Goal: Obtain resource: Download file/media

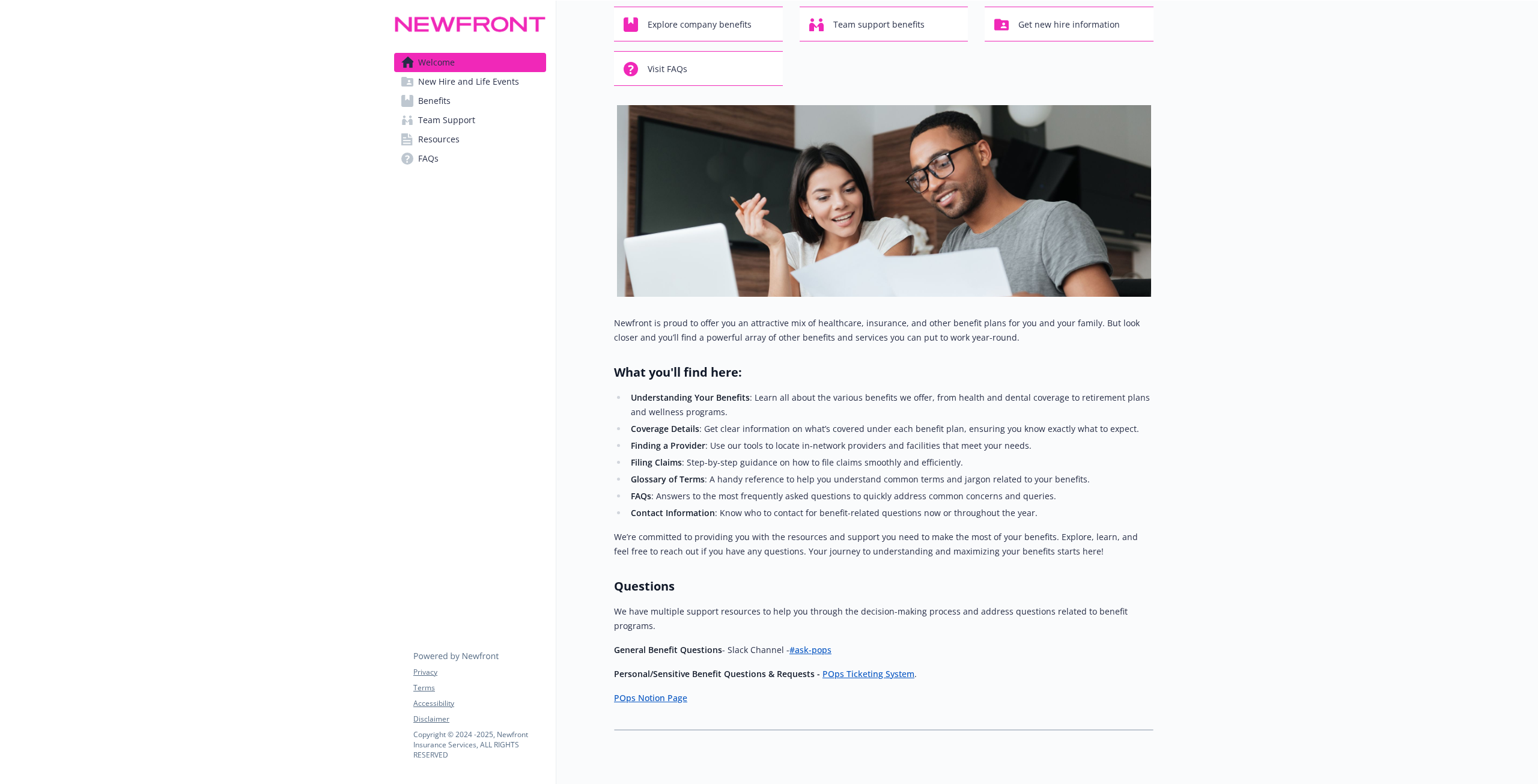
scroll to position [96, 0]
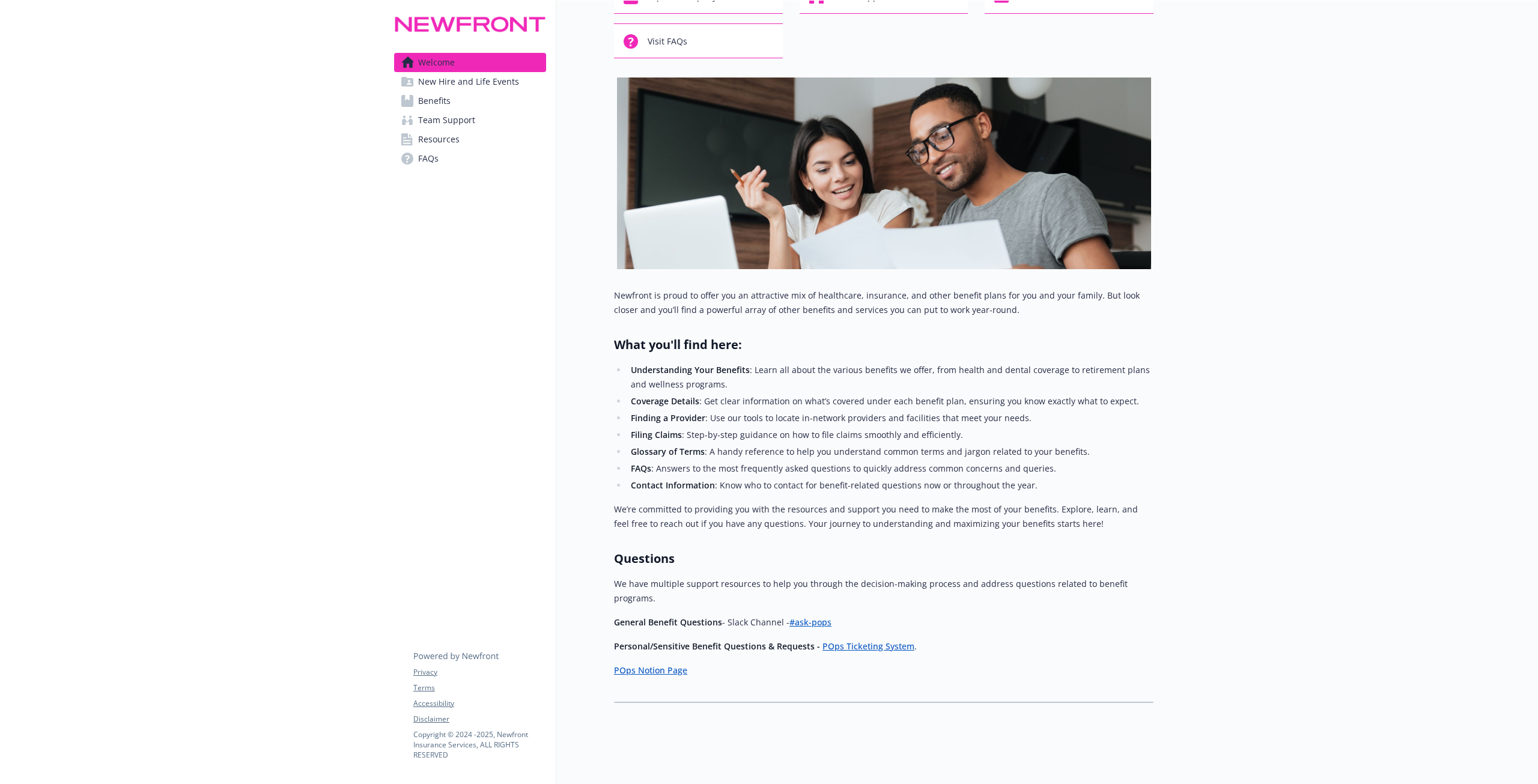
click at [463, 89] on span "New Hire and Life Events" at bounding box center [469, 82] width 101 height 19
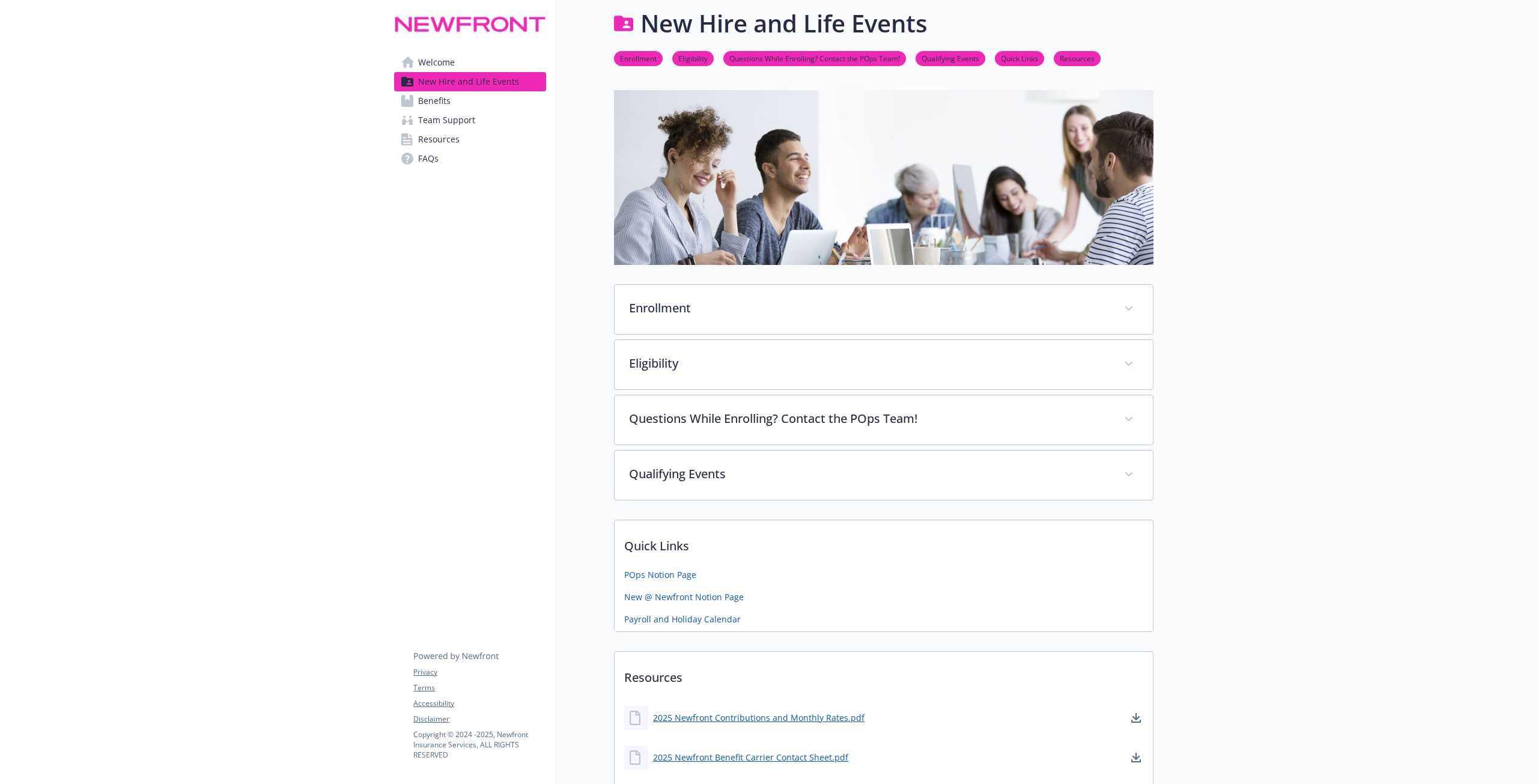
scroll to position [96, 0]
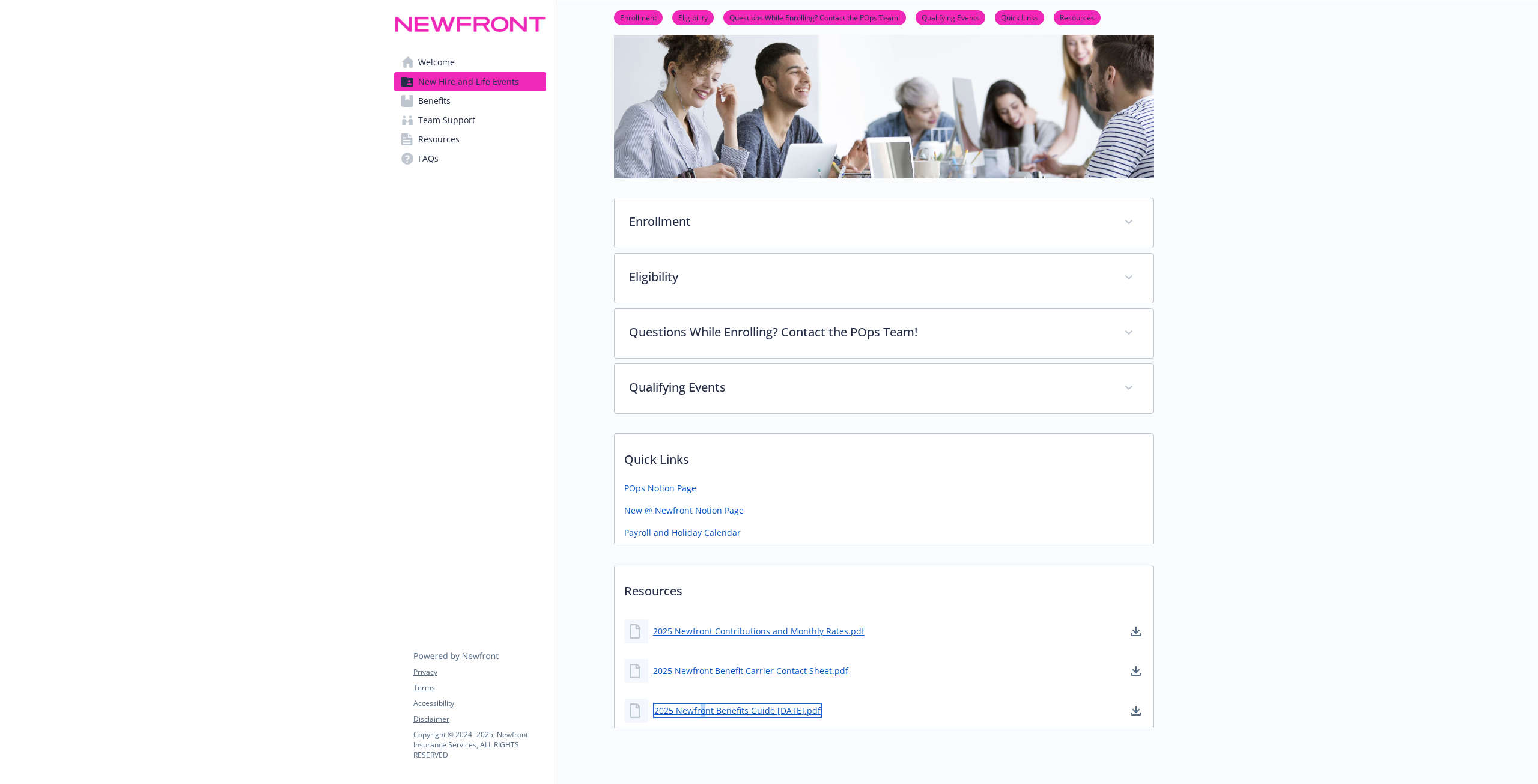
click at [702, 710] on link "2025 Newfront Benefits Guide [DATE].pdf" at bounding box center [737, 710] width 169 height 15
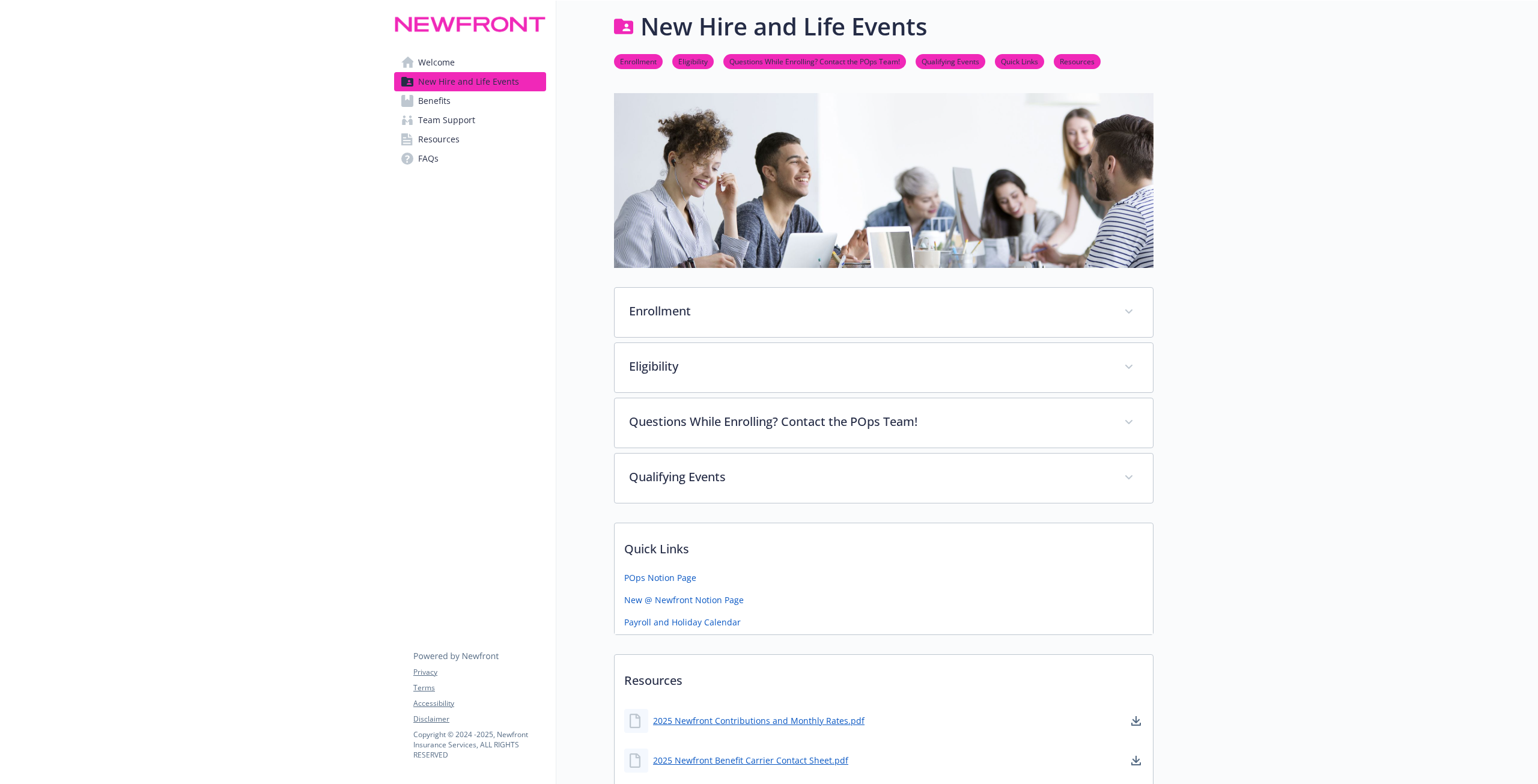
scroll to position [0, 0]
